Goal: Transaction & Acquisition: Register for event/course

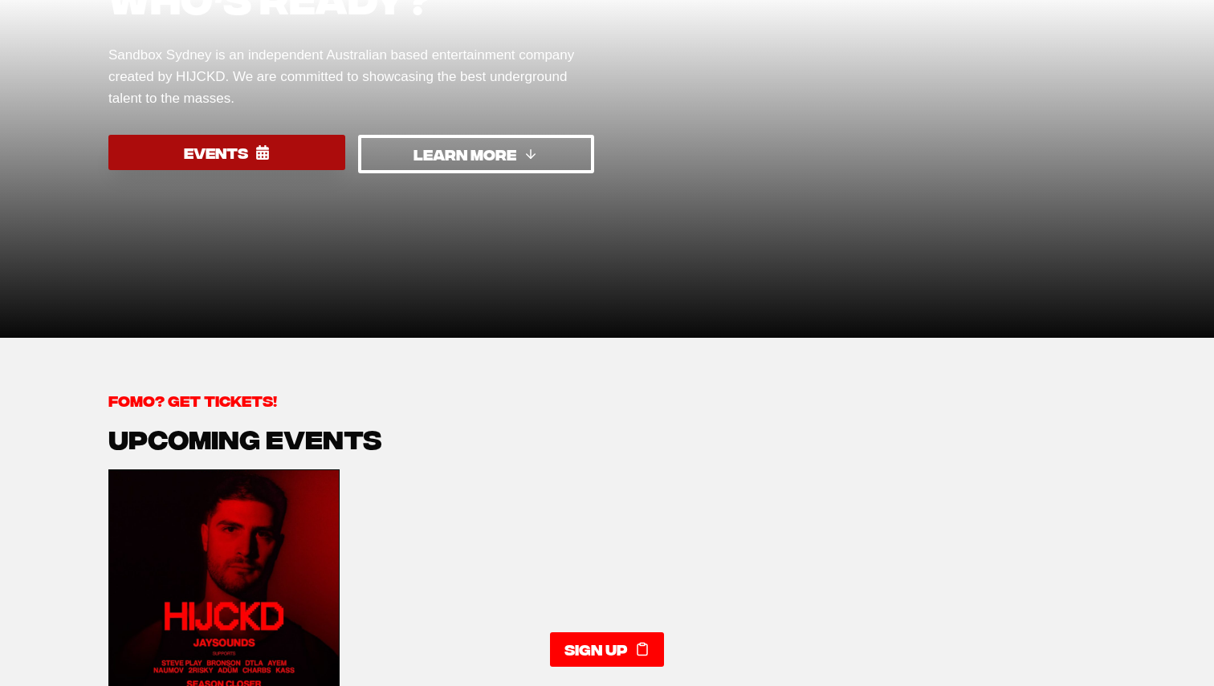
scroll to position [339, 0]
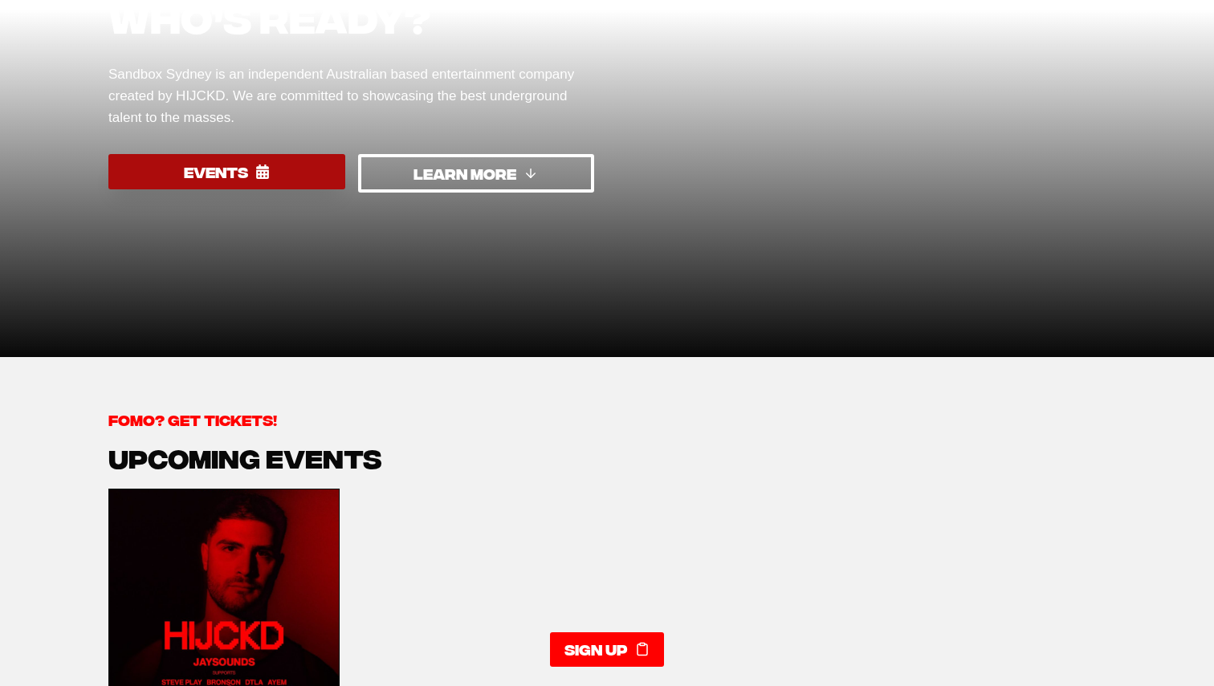
click at [242, 163] on span "EVENTS" at bounding box center [216, 172] width 64 height 23
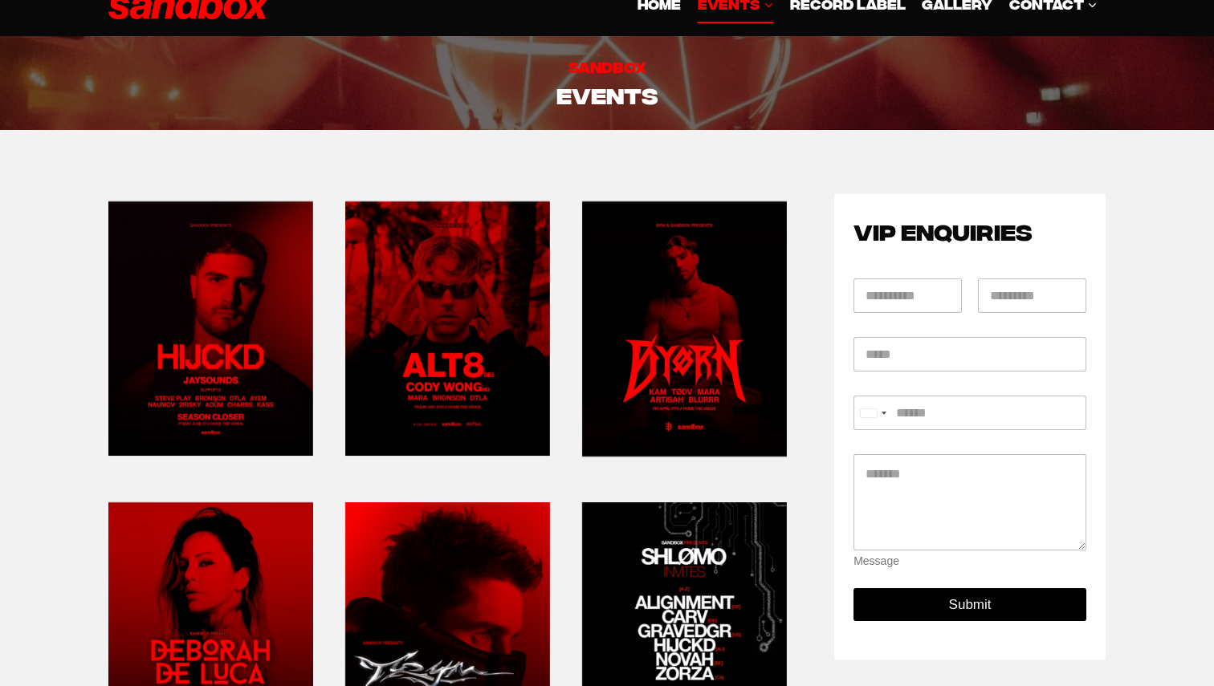
scroll to position [9, 0]
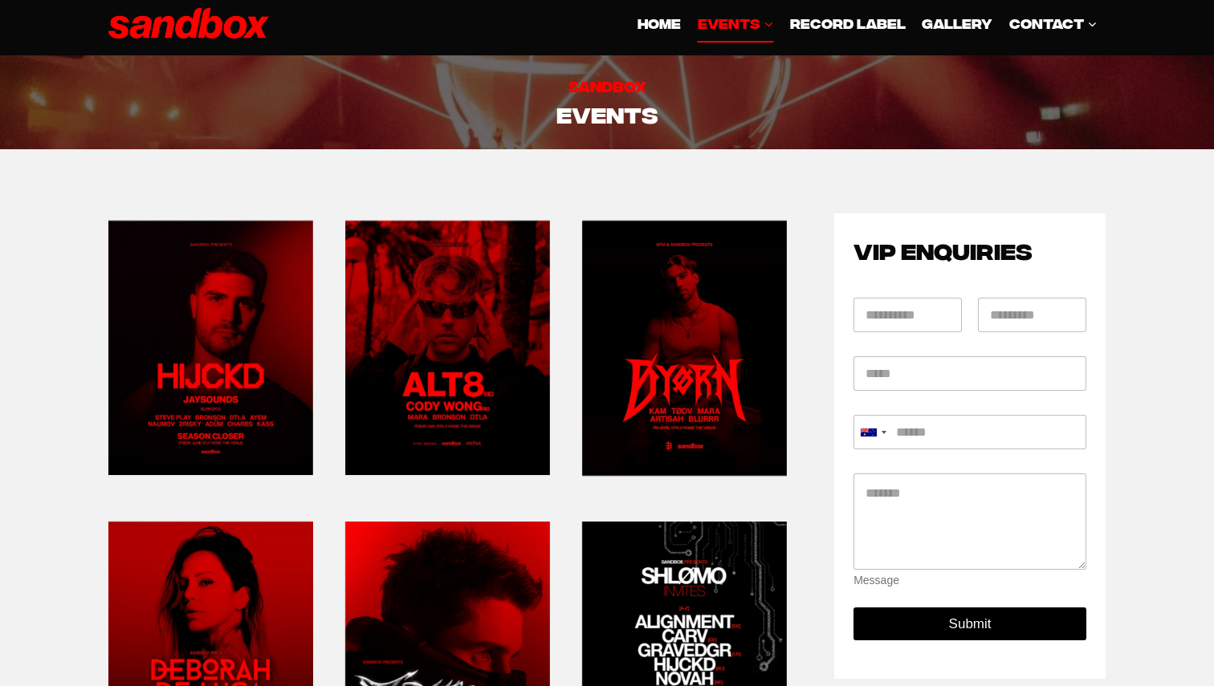
click at [275, 311] on link at bounding box center [210, 348] width 205 height 269
click at [435, 330] on link at bounding box center [447, 348] width 205 height 269
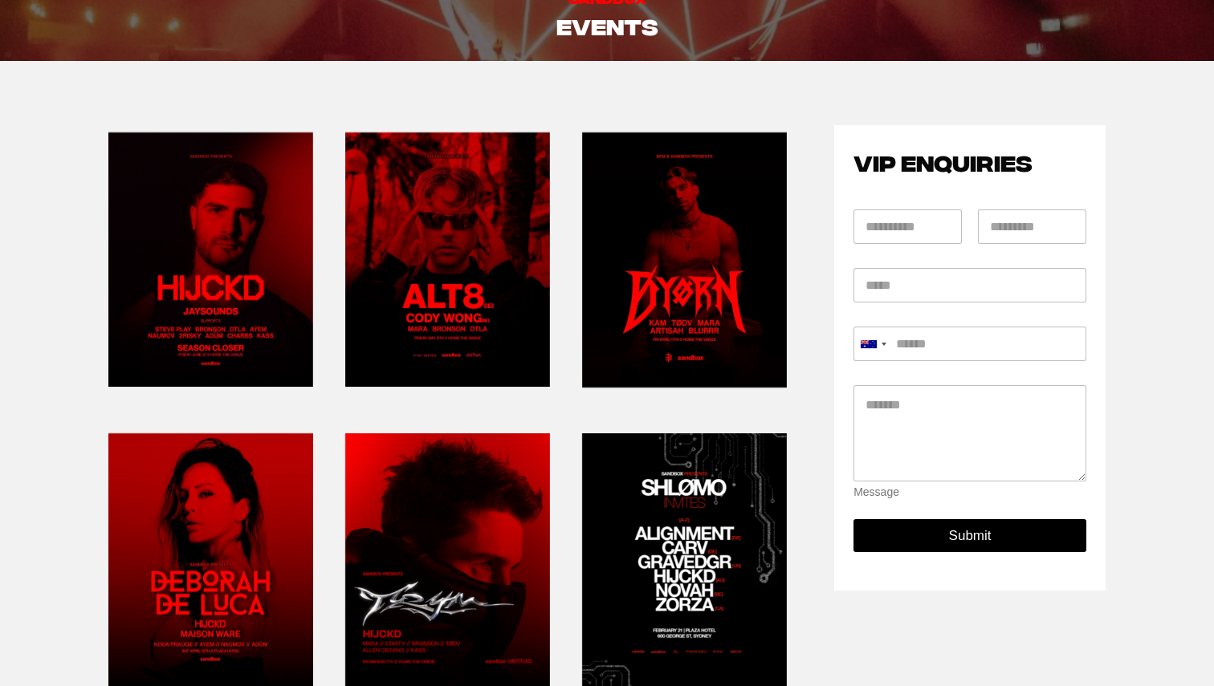
scroll to position [114, 0]
